Goal: Transaction & Acquisition: Purchase product/service

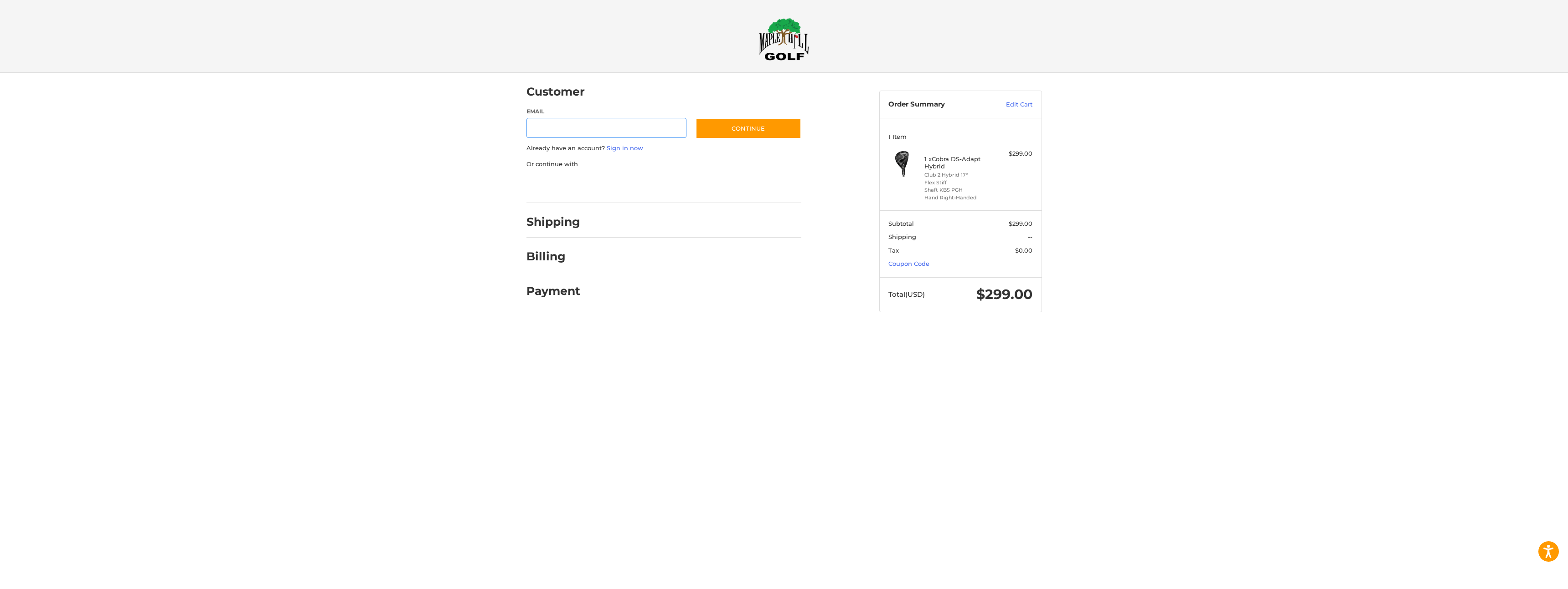
click at [651, 130] on input "Email" at bounding box center [606, 128] width 160 height 20
type input "**********"
click at [728, 120] on button "Continue" at bounding box center [748, 129] width 106 height 21
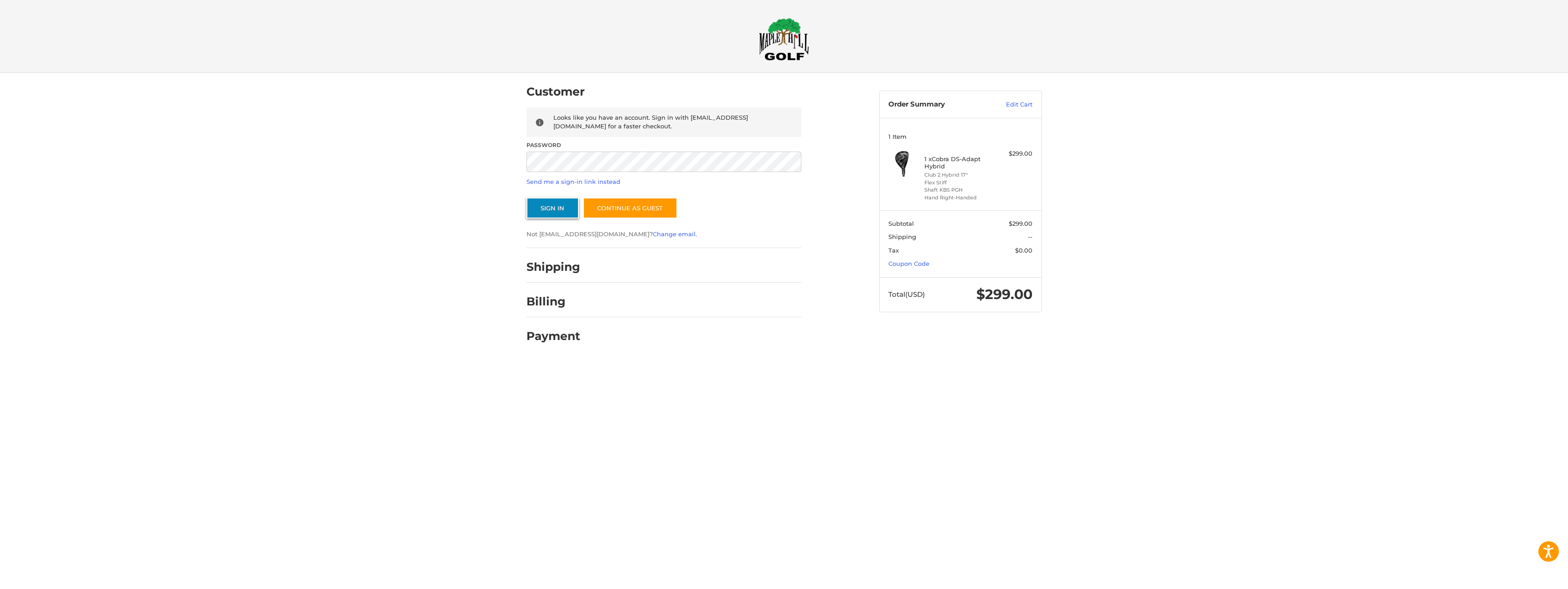
click at [559, 212] on button "Sign In" at bounding box center [552, 209] width 52 height 21
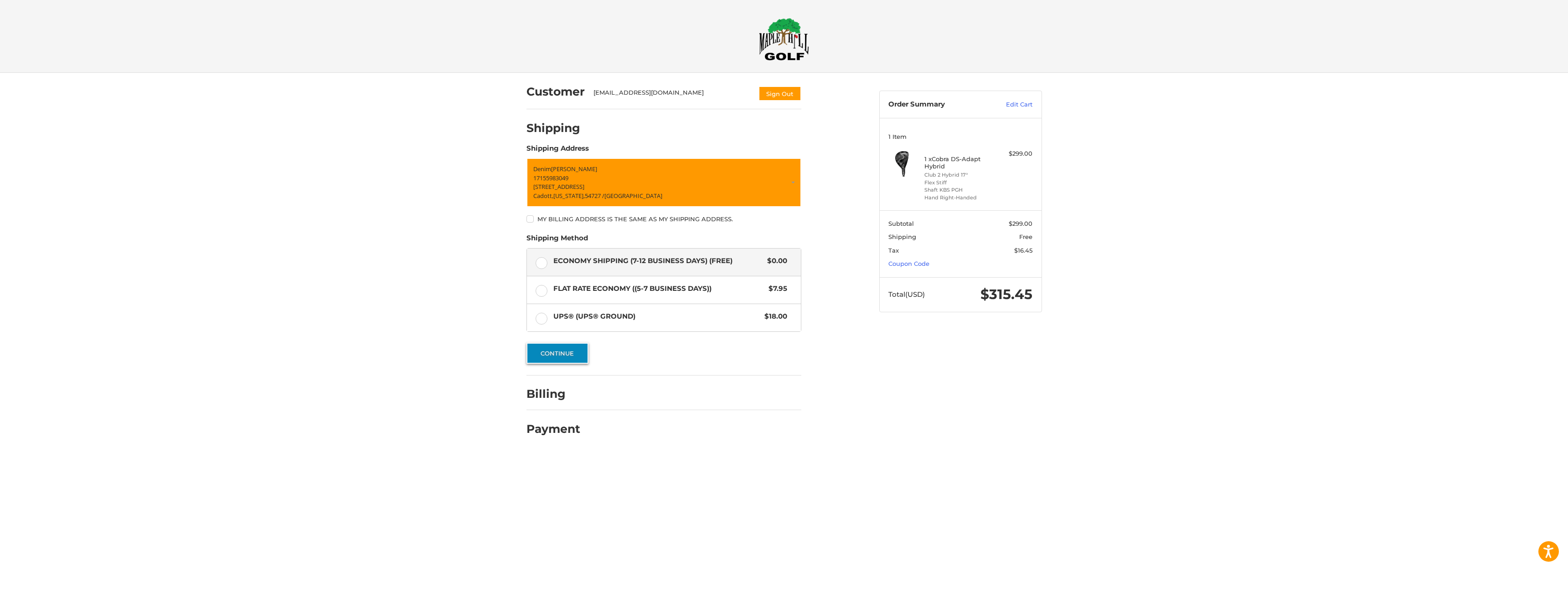
click at [553, 354] on button "Continue" at bounding box center [557, 353] width 62 height 21
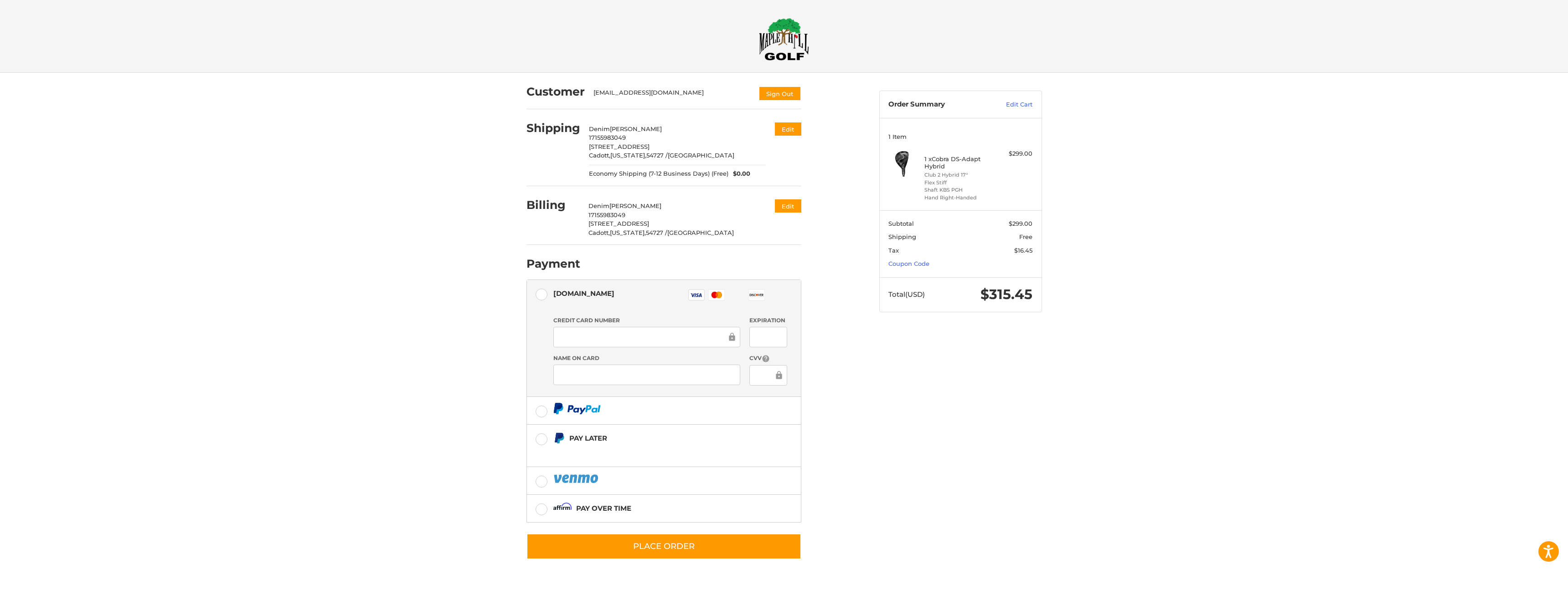
click at [1137, 132] on div "Customer [EMAIL_ADDRESS][DOMAIN_NAME] Sign Out Shipping Denim [PERSON_NAME] 171…" at bounding box center [784, 326] width 1568 height 507
